Goal: Information Seeking & Learning: Get advice/opinions

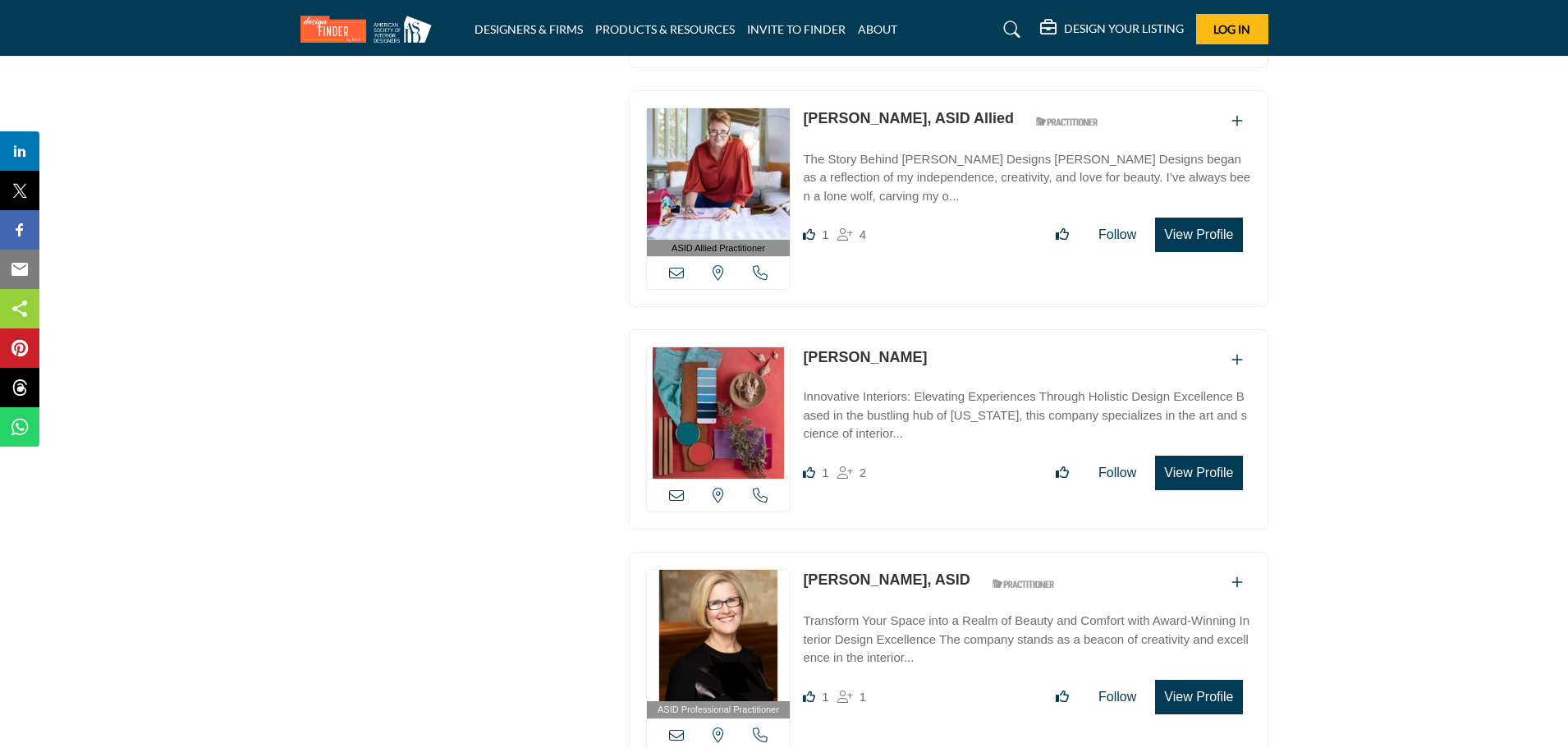
scroll to position [12523, 0]
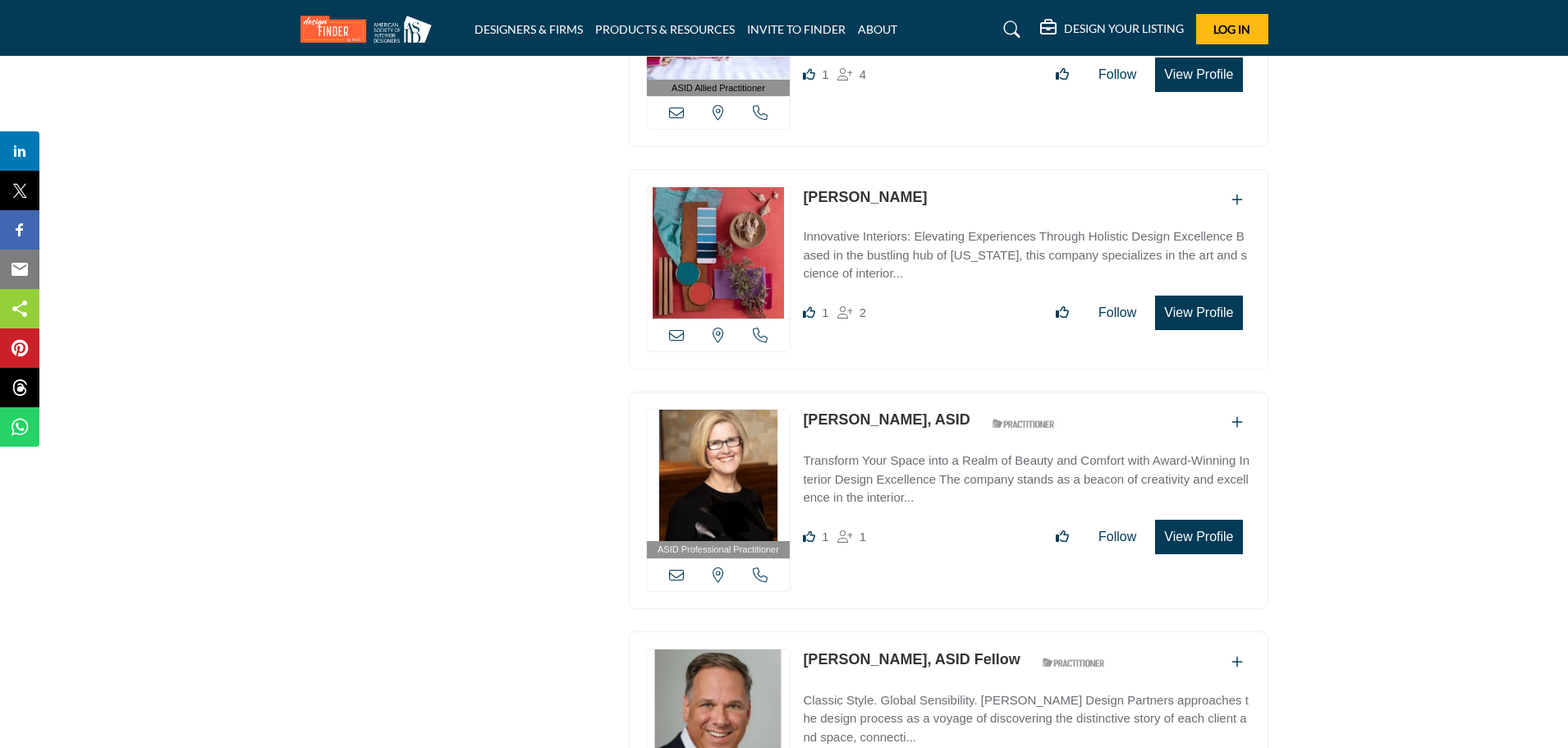
drag, startPoint x: 1566, startPoint y: 597, endPoint x: 1575, endPoint y: 733, distance: 136.3
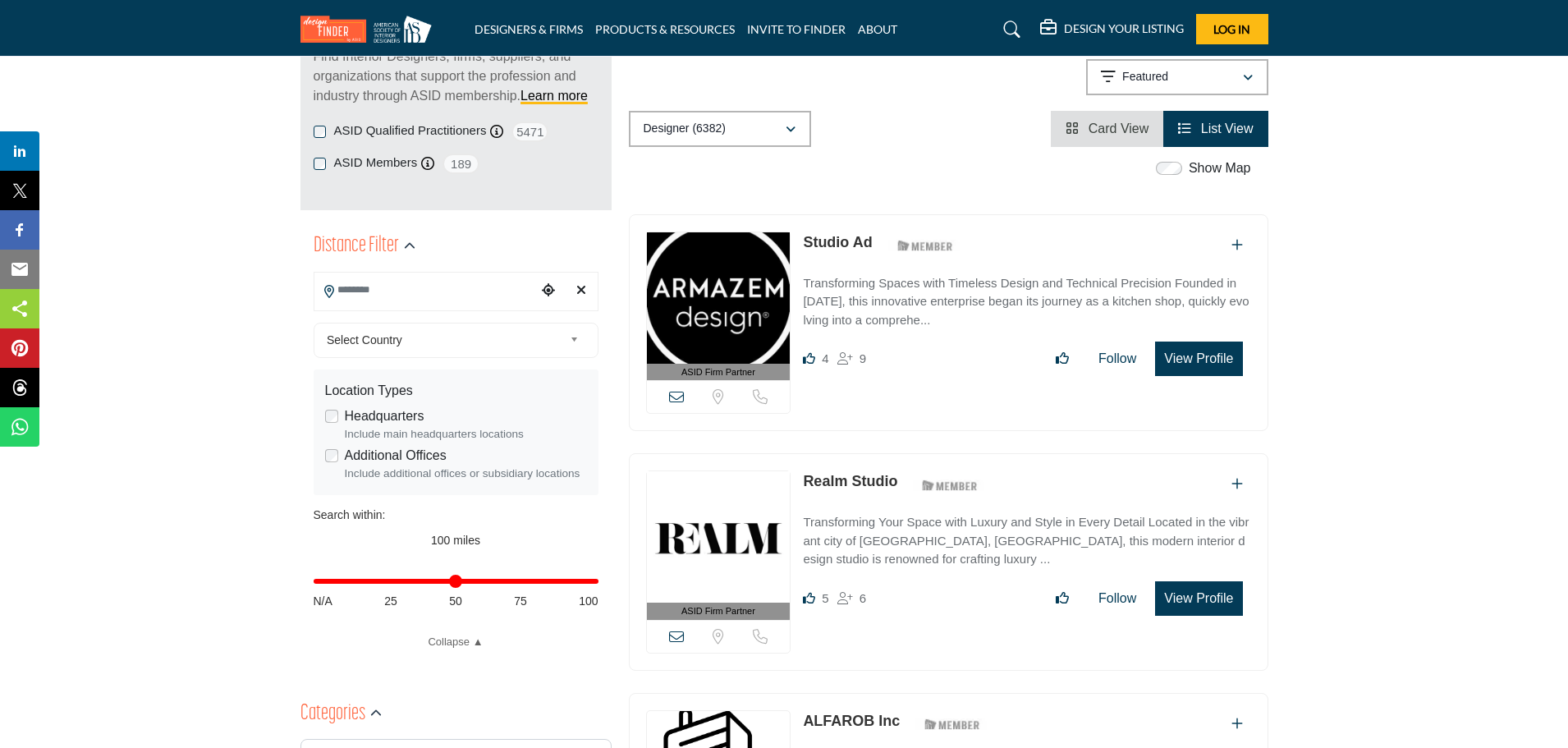
scroll to position [164, 0]
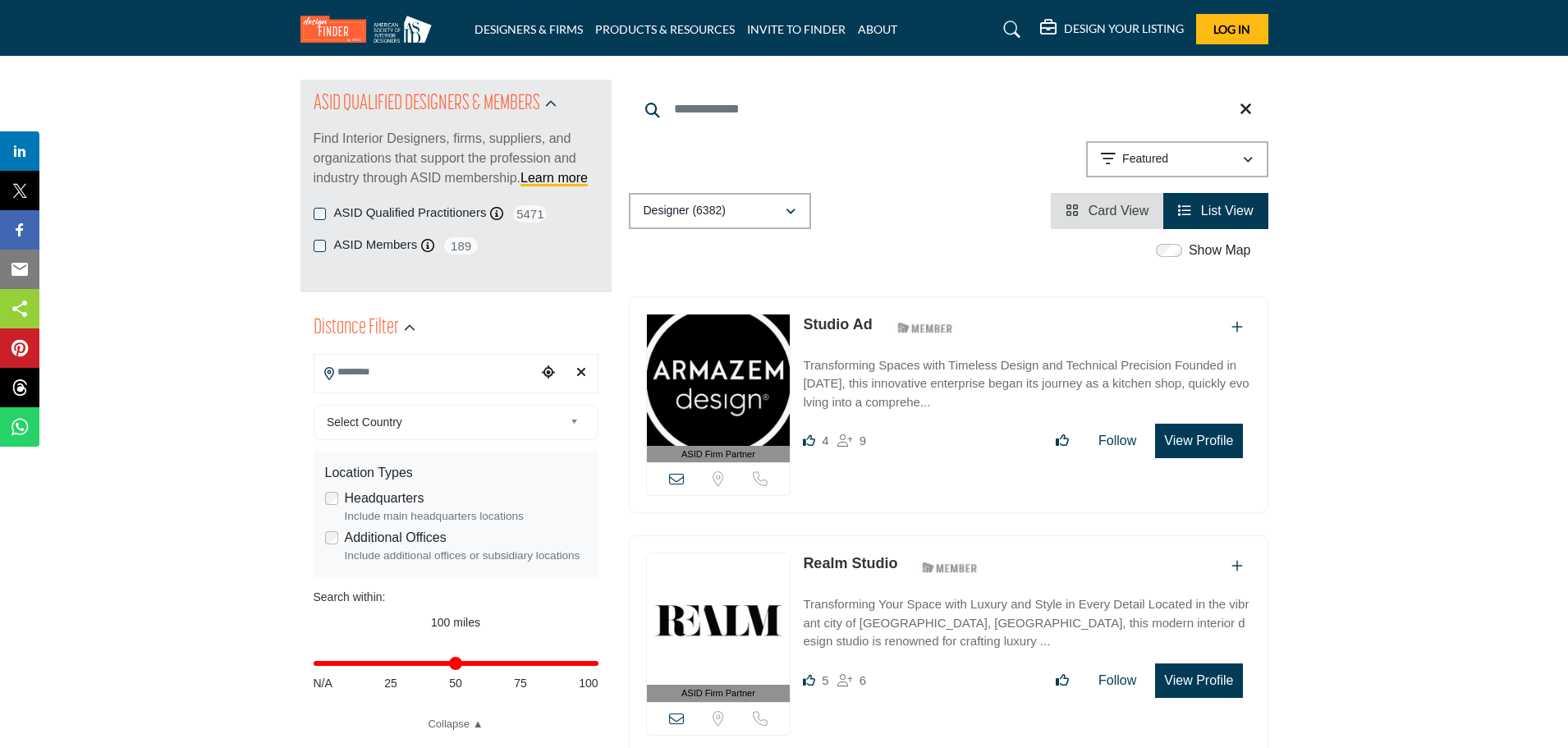
click at [821, 316] on link "Studio Ad" at bounding box center [837, 324] width 69 height 16
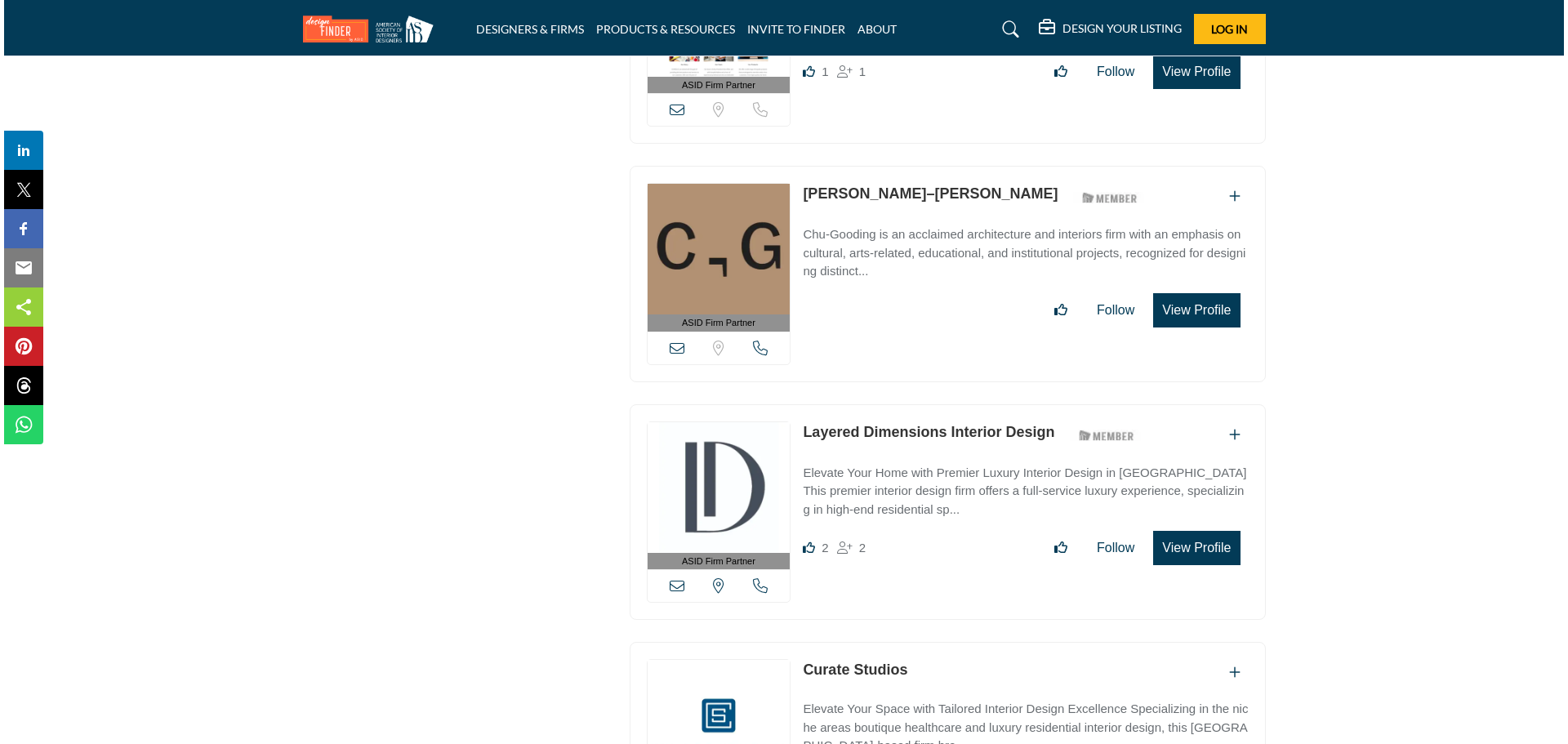
scroll to position [2450, 0]
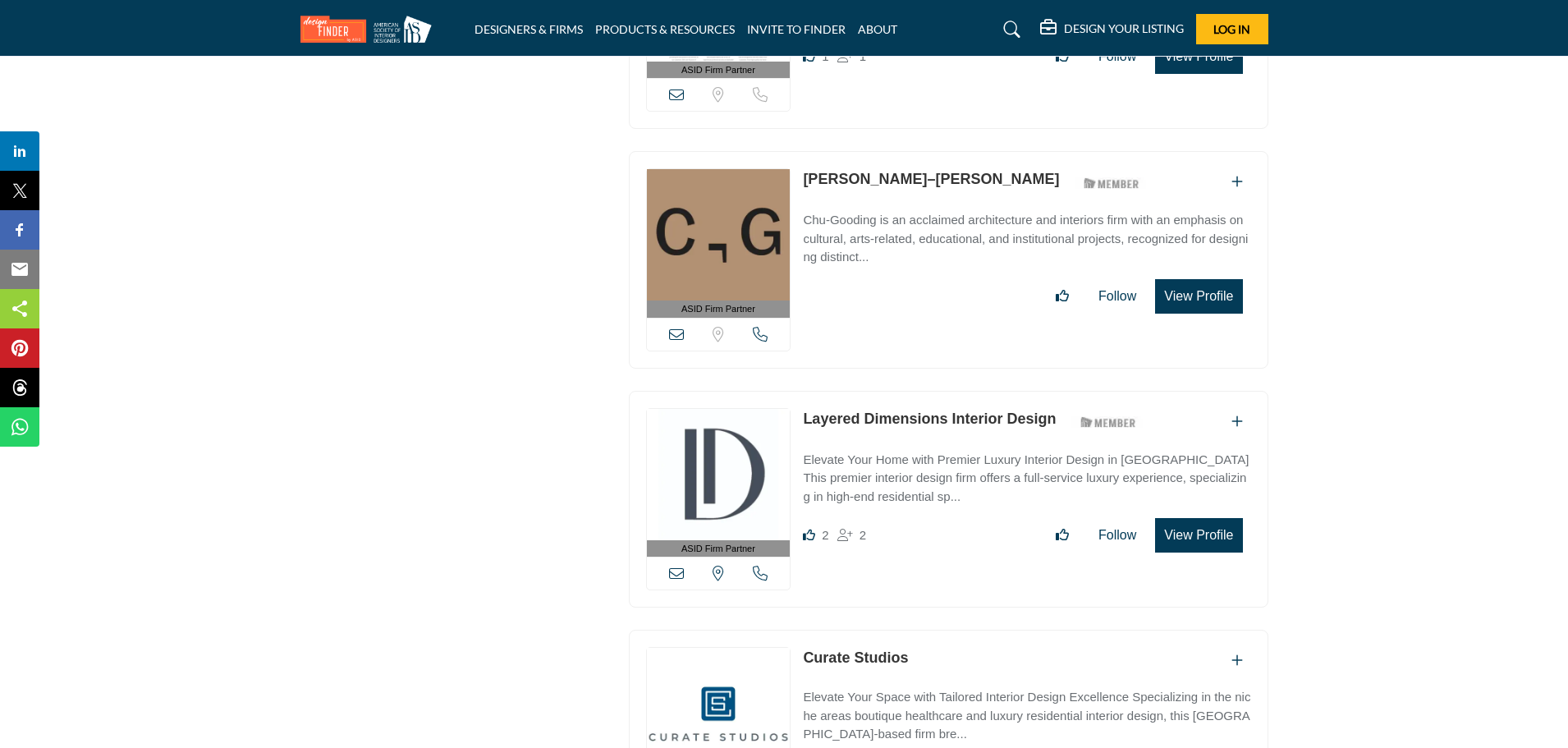
click at [1196, 529] on button "View Profile" at bounding box center [1198, 535] width 87 height 34
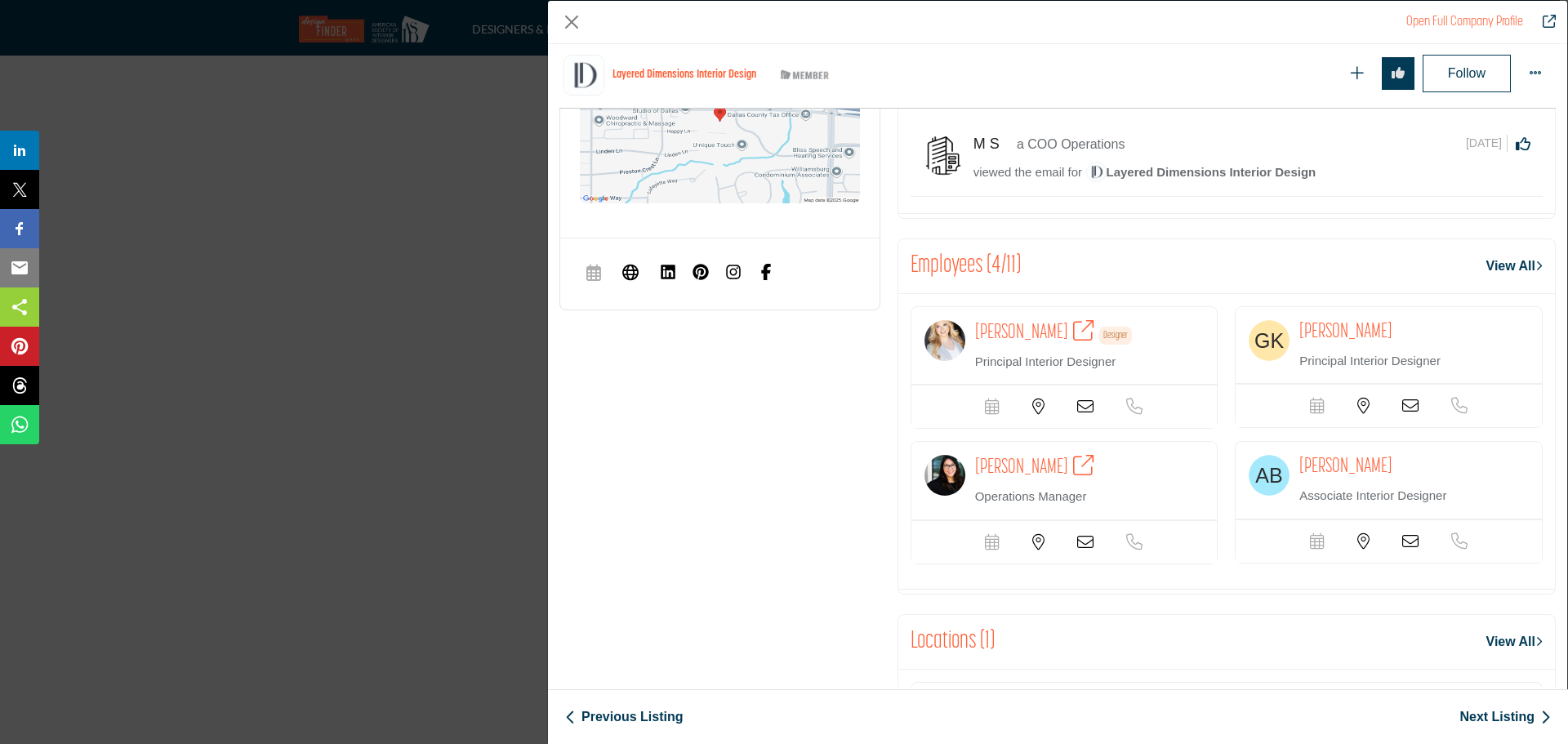
scroll to position [883, 0]
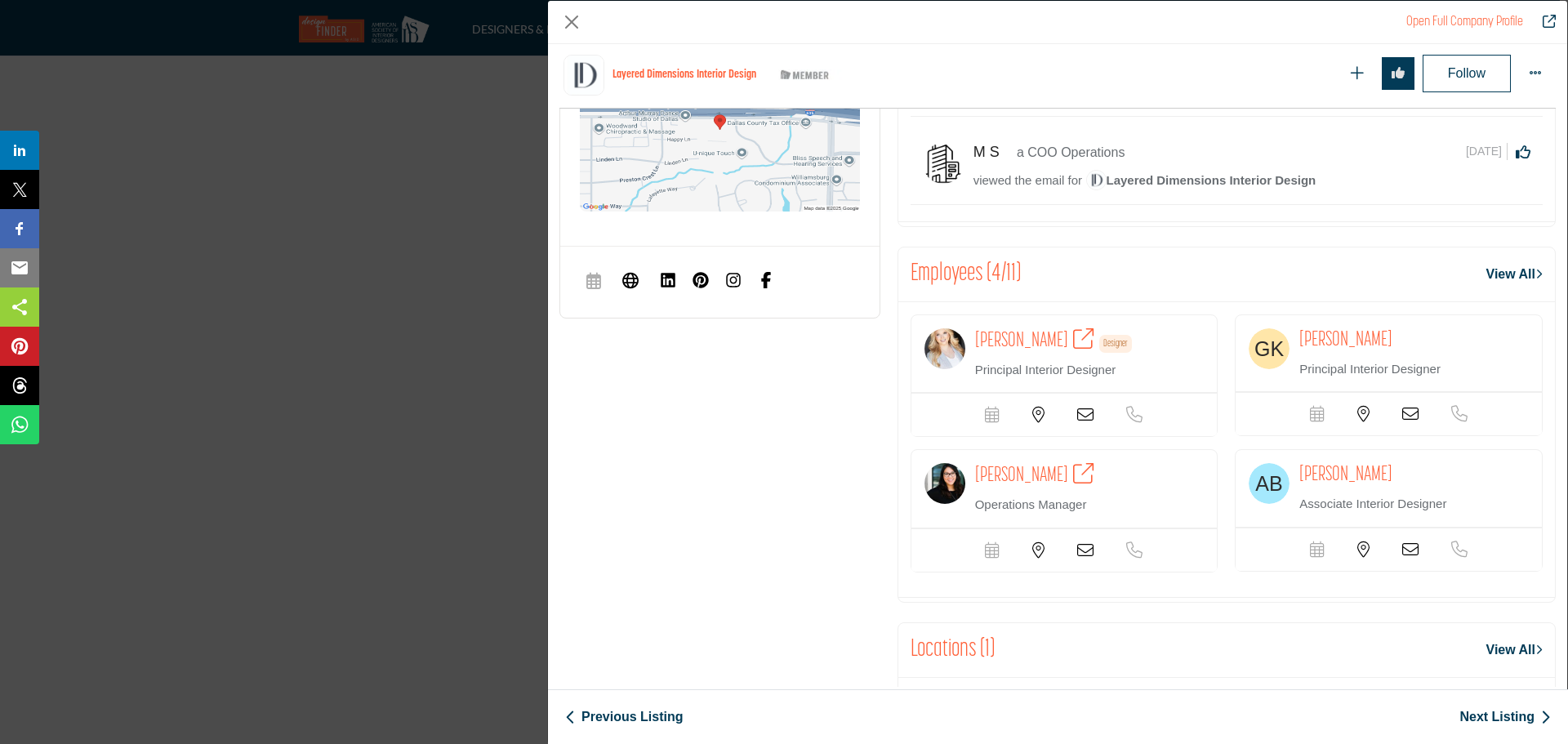
click at [1093, 415] on icon "Company Data Modal" at bounding box center [1085, 414] width 16 height 16
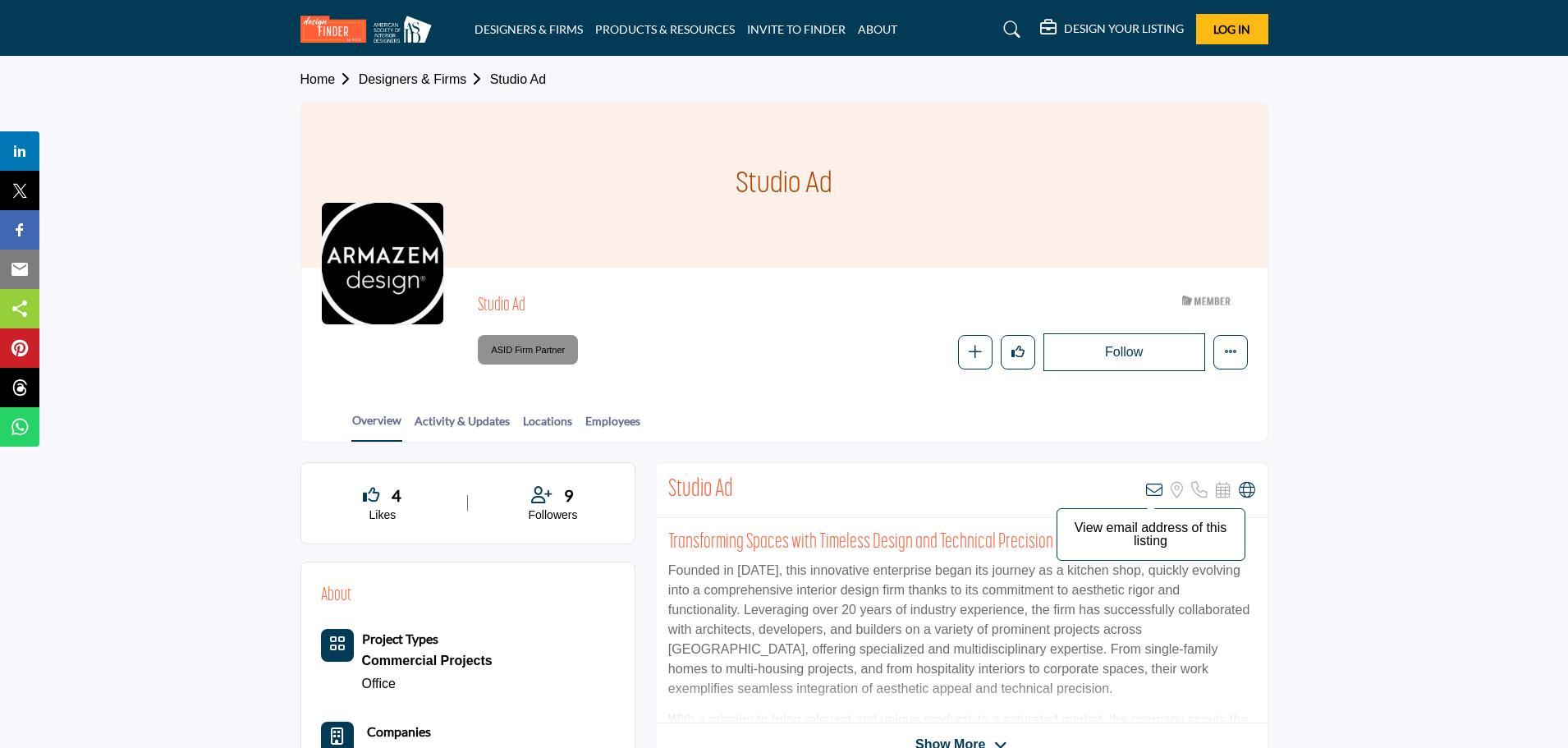
click at [1153, 482] on icon at bounding box center [1154, 490] width 16 height 16
click at [1148, 490] on icon at bounding box center [1154, 490] width 16 height 16
click at [1152, 490] on icon at bounding box center [1154, 490] width 16 height 16
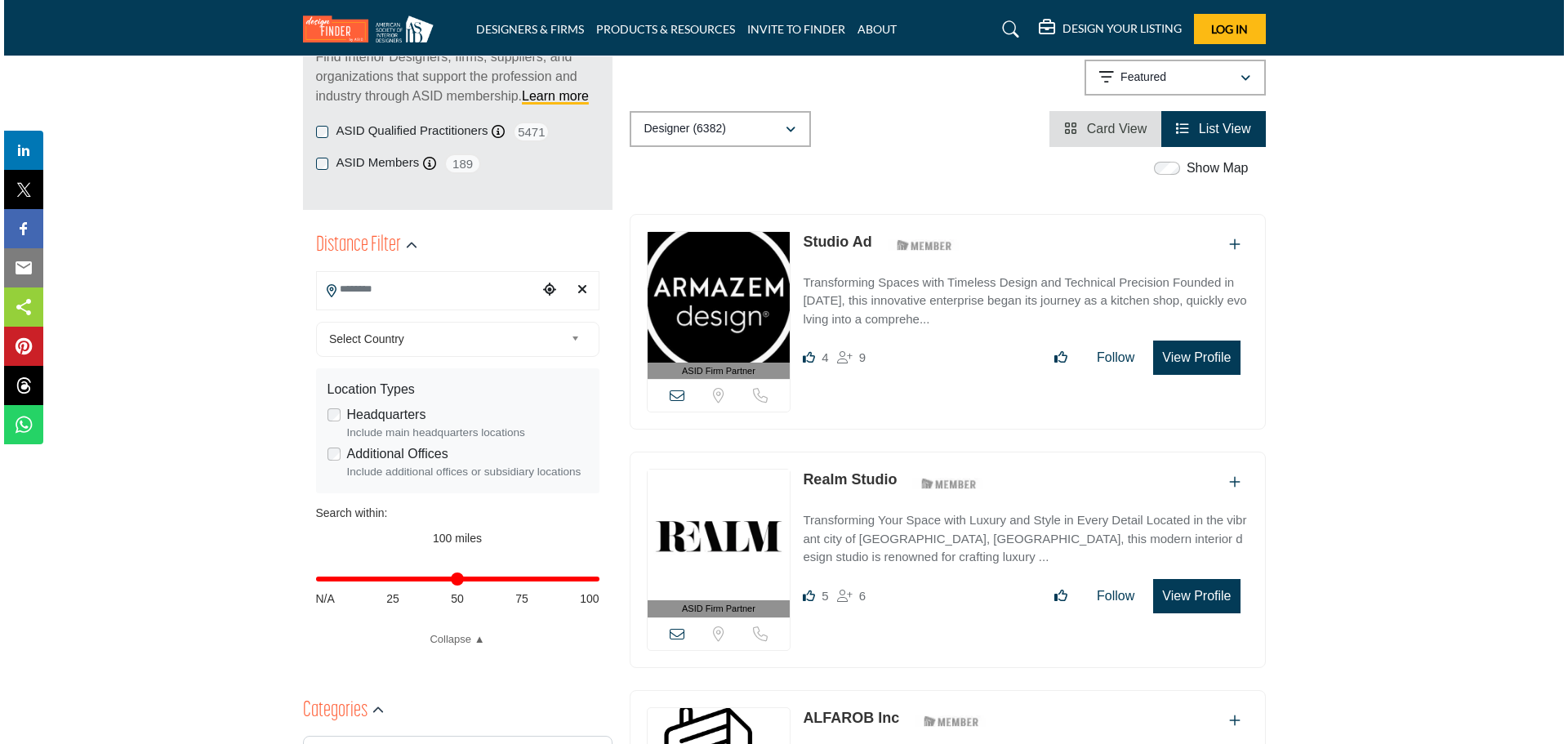
scroll to position [245, 0]
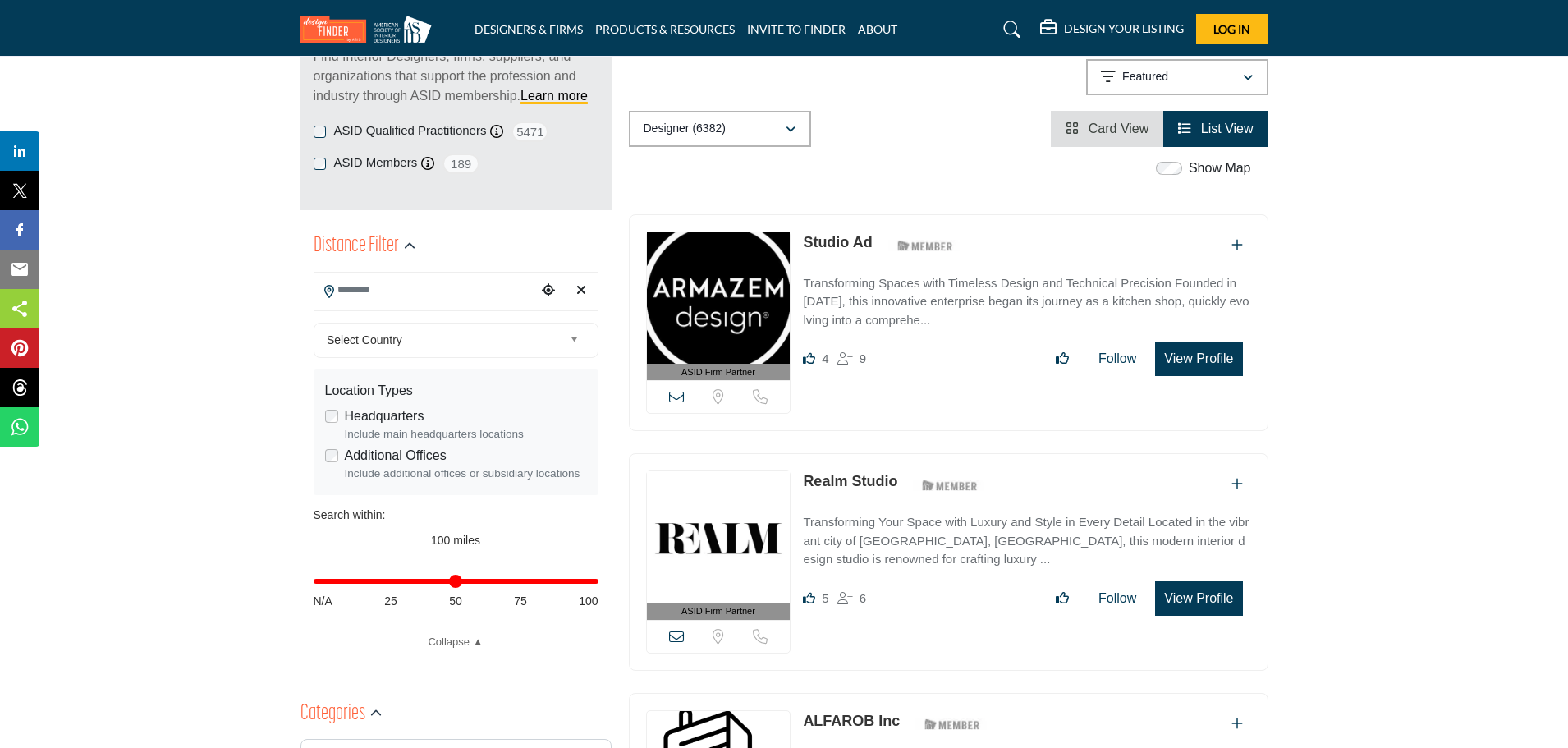
click at [1188, 357] on button "View Profile" at bounding box center [1198, 359] width 87 height 34
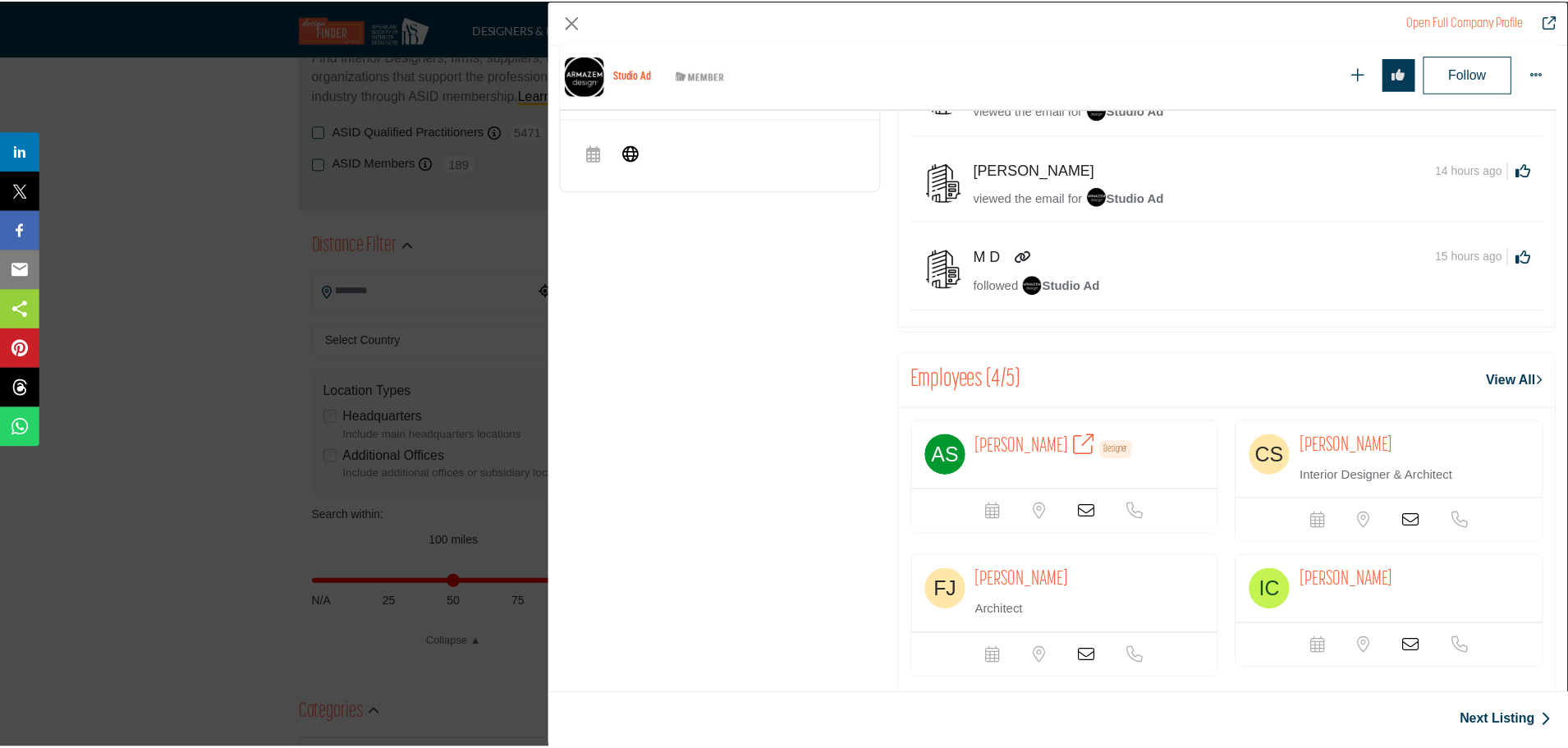
scroll to position [832, 0]
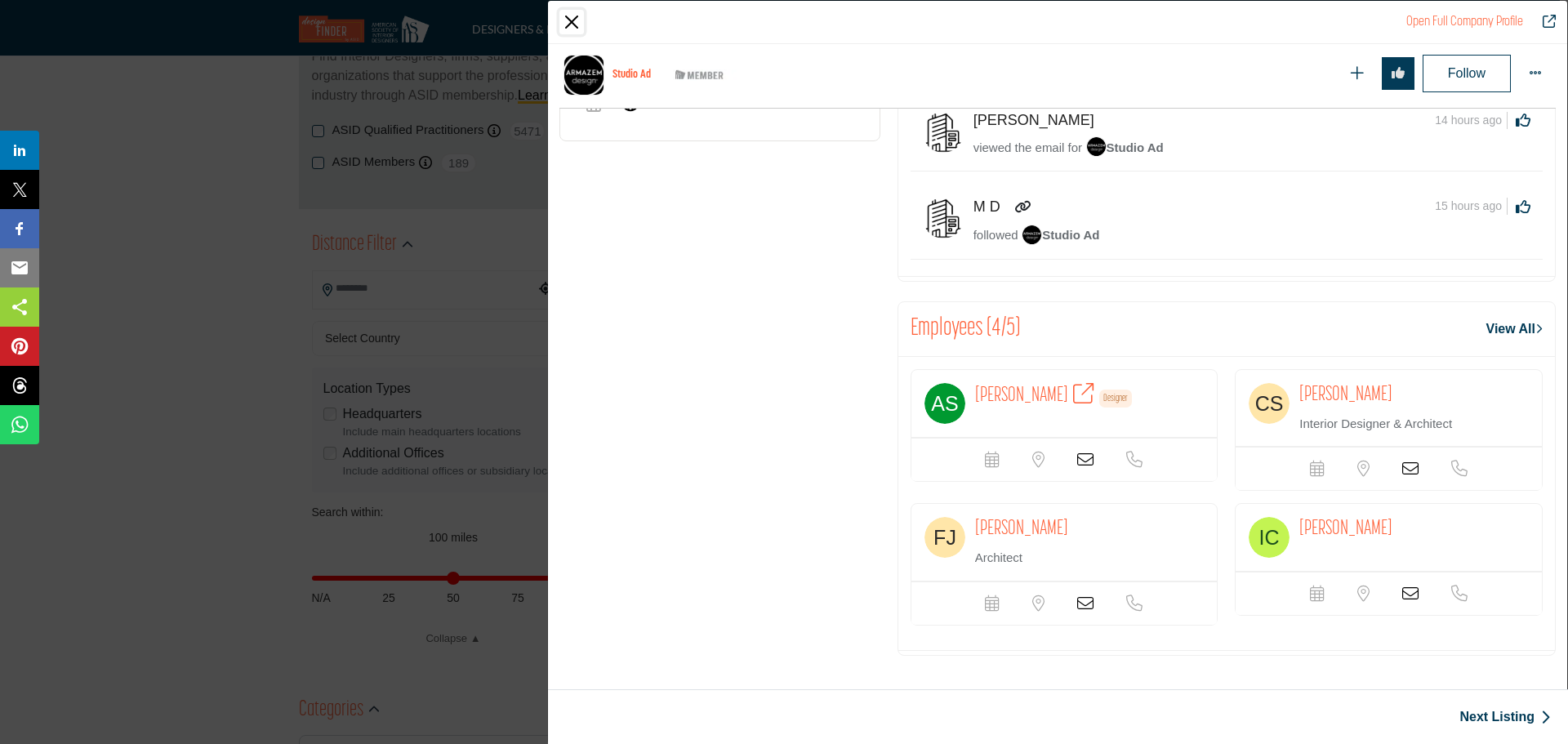
click at [572, 27] on button "Close" at bounding box center [572, 22] width 24 height 24
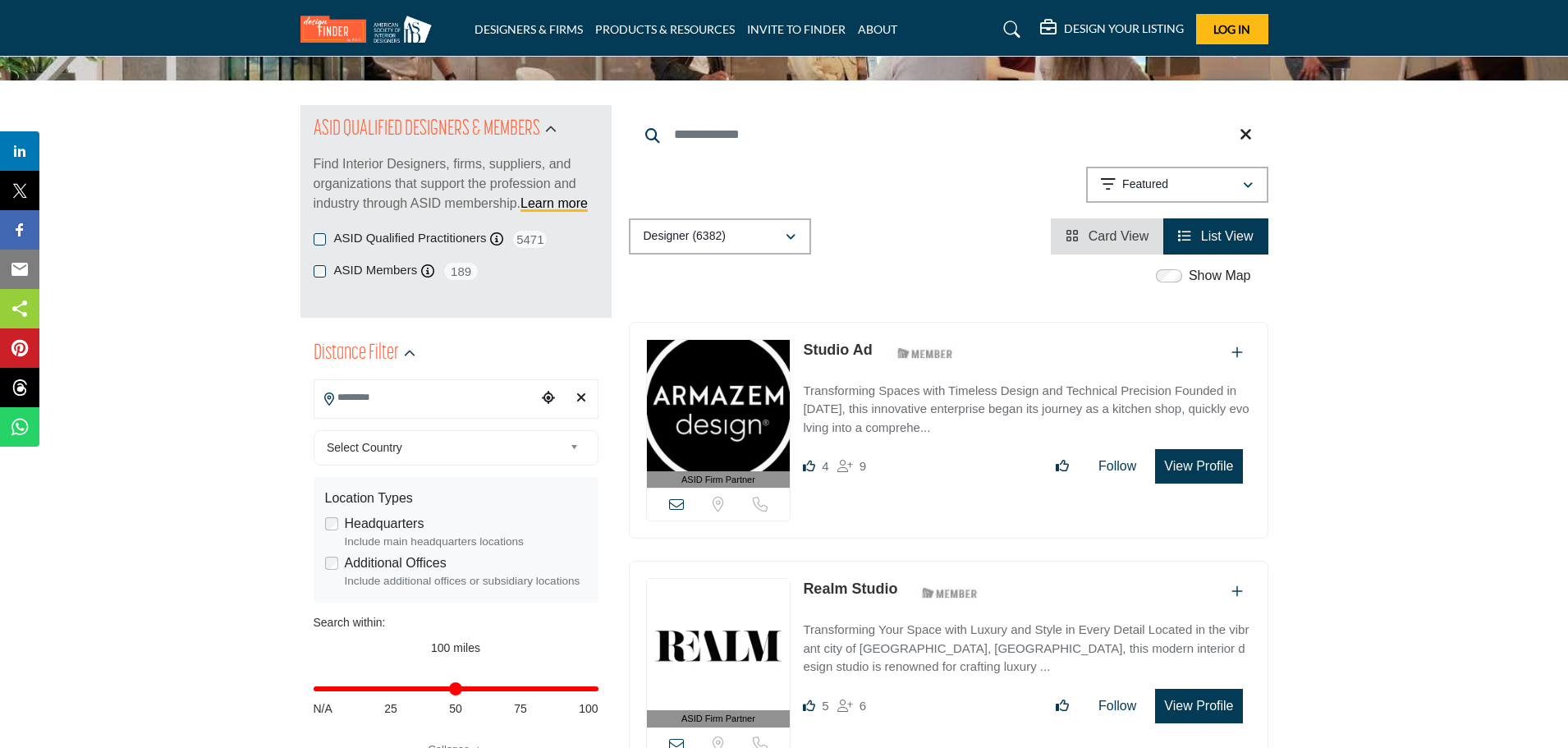
scroll to position [82, 0]
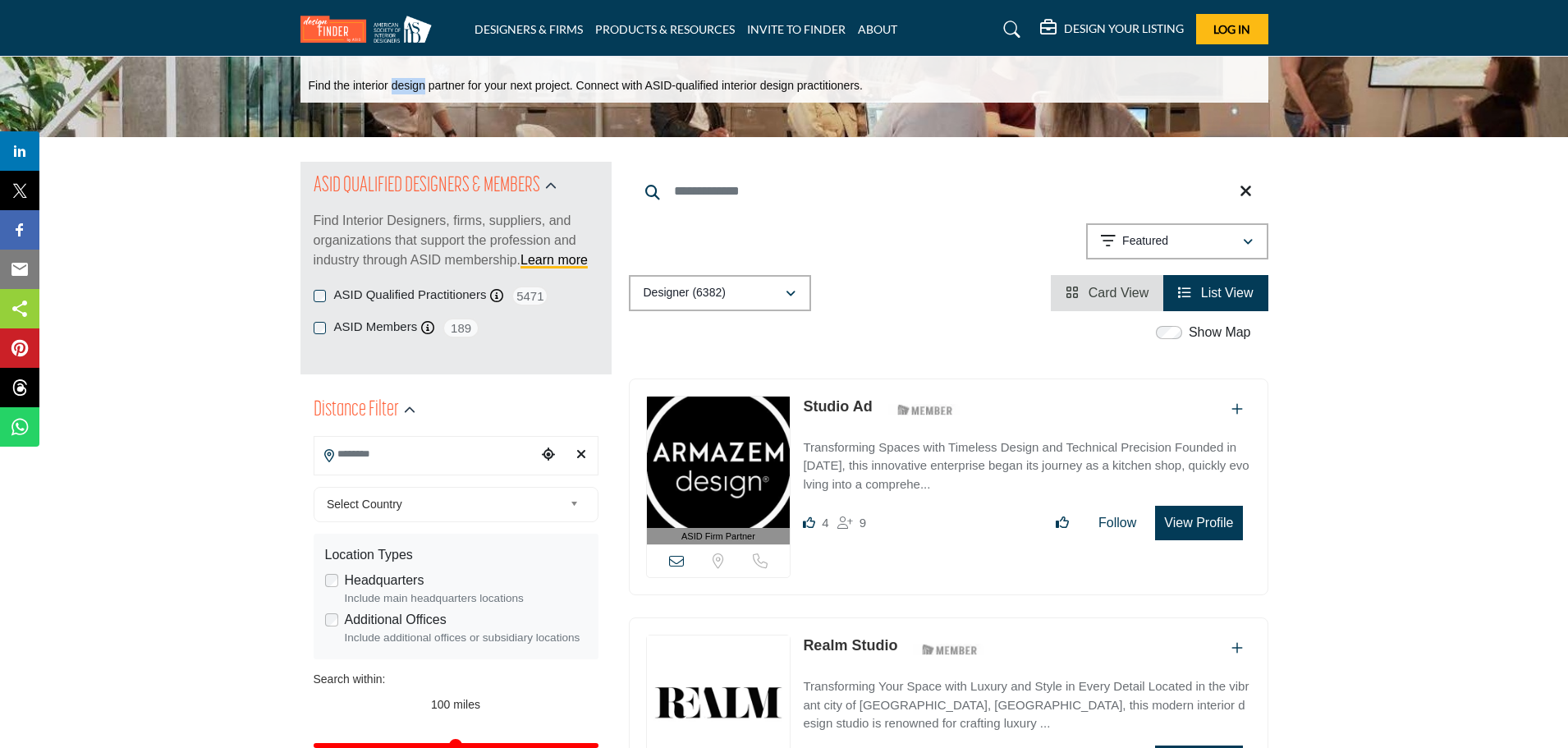
drag, startPoint x: 393, startPoint y: 85, endPoint x: 441, endPoint y: 89, distance: 48.2
click at [424, 87] on p "Find the interior design partner for your next project. Connect with ASID-quali…" at bounding box center [585, 85] width 554 height 16
copy p "design"
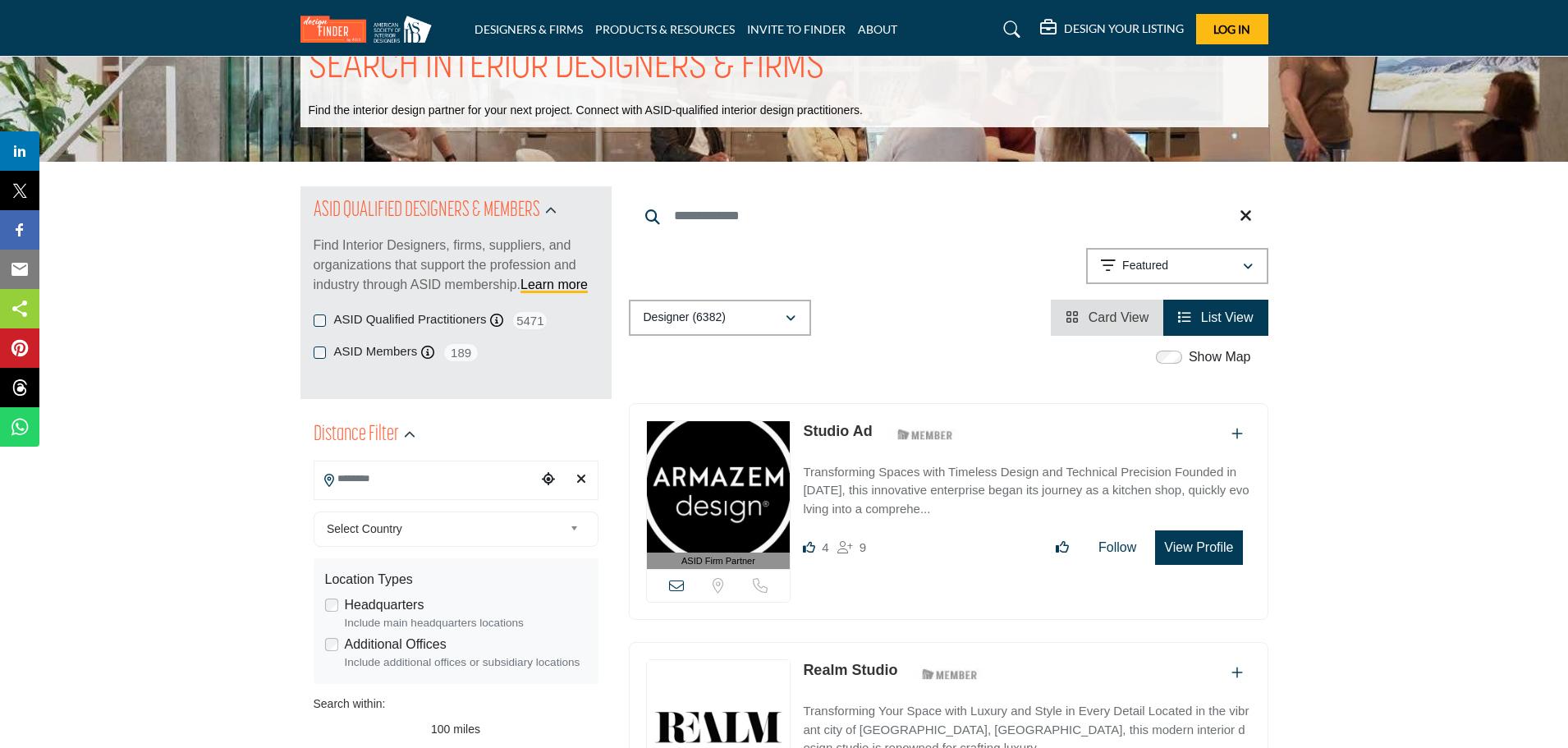
scroll to position [82, 0]
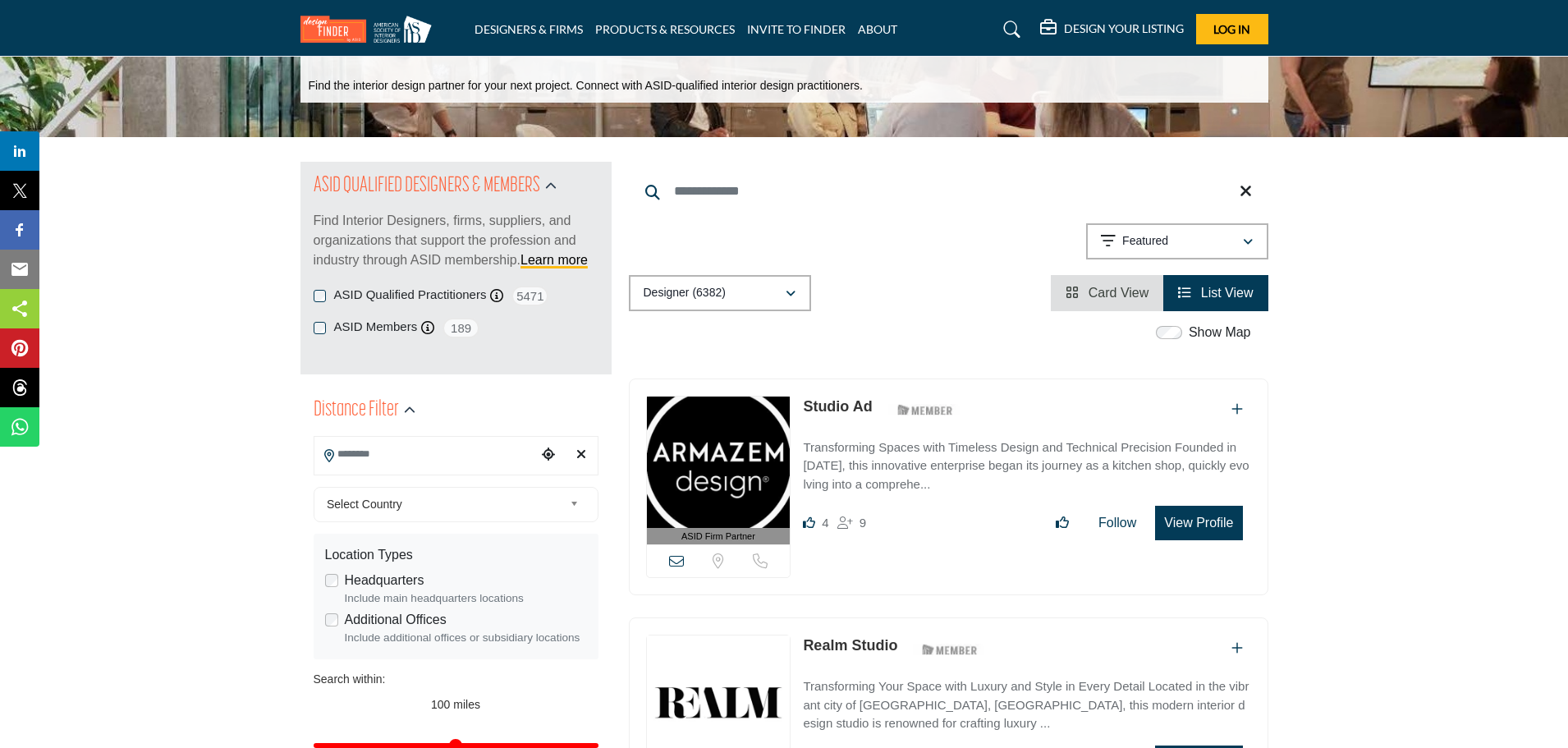
click at [675, 561] on icon at bounding box center [677, 561] width 15 height 15
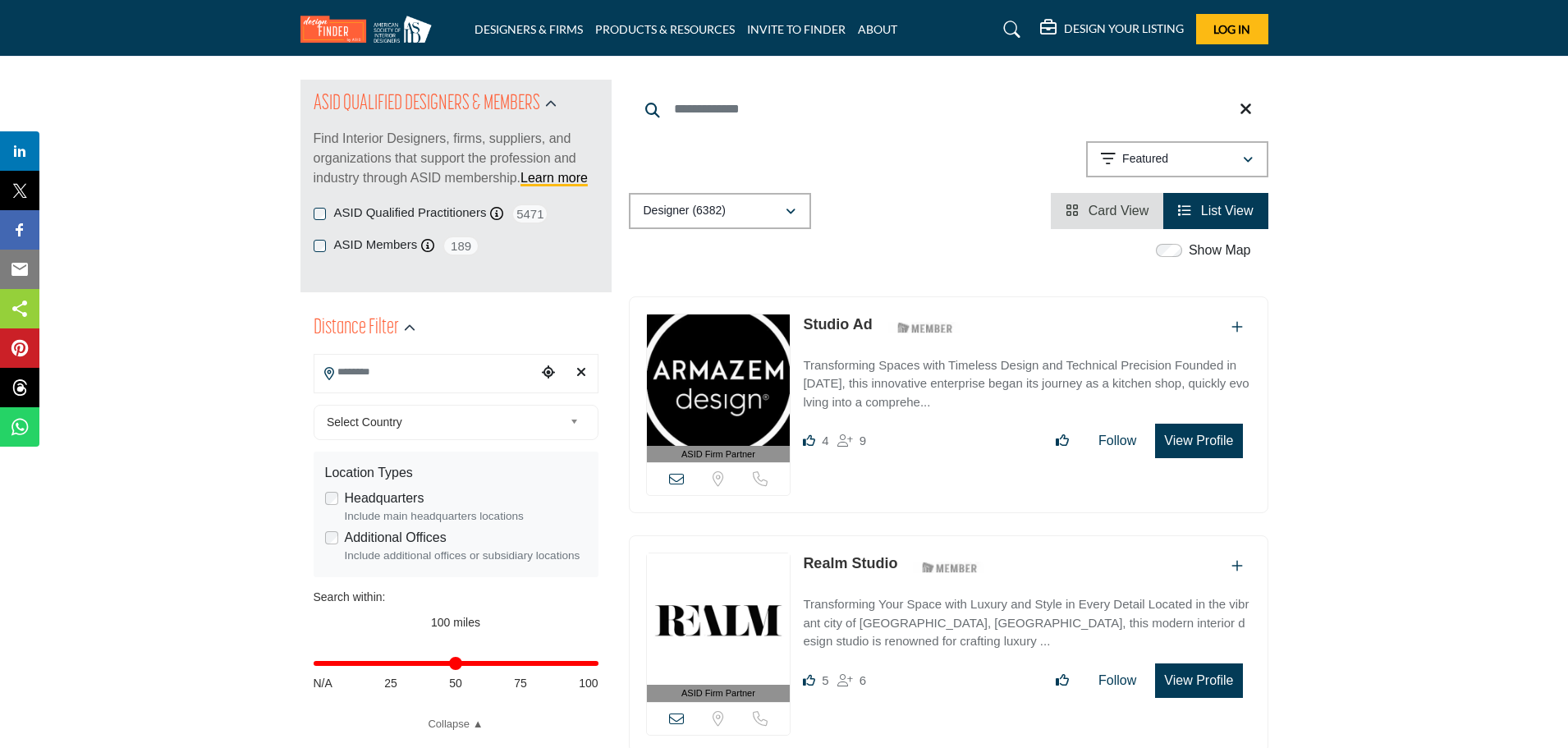
scroll to position [329, 0]
